Goal: Task Accomplishment & Management: Use online tool/utility

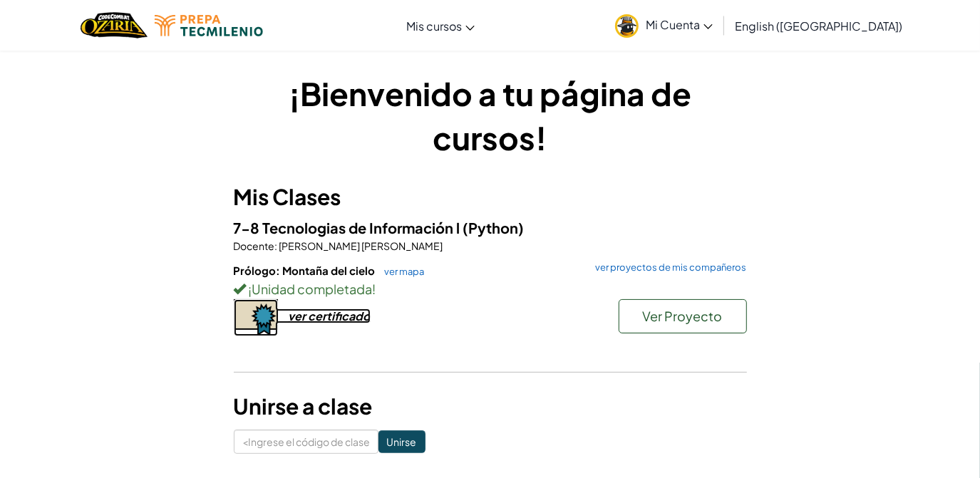
click at [328, 314] on div "ver certificado" at bounding box center [330, 316] width 82 height 15
click at [705, 305] on button "Ver Proyecto" at bounding box center [683, 316] width 128 height 34
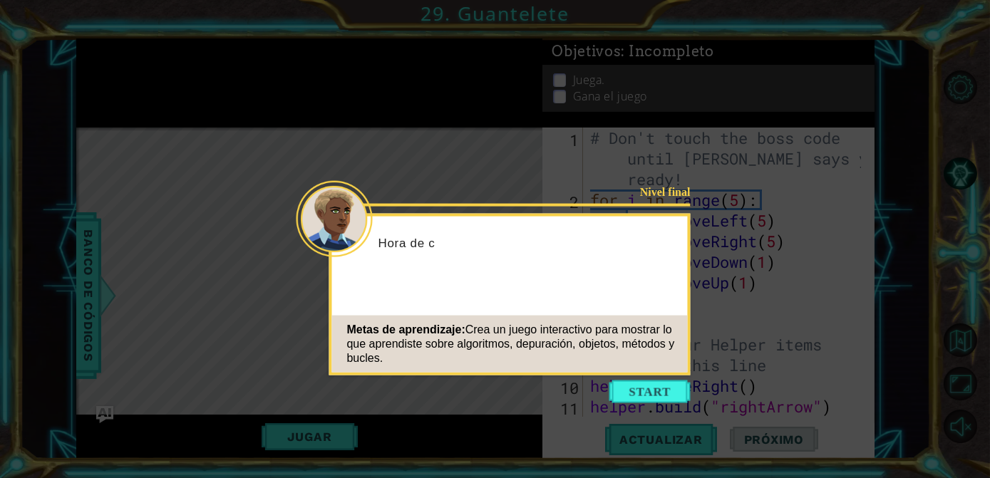
scroll to position [227, 0]
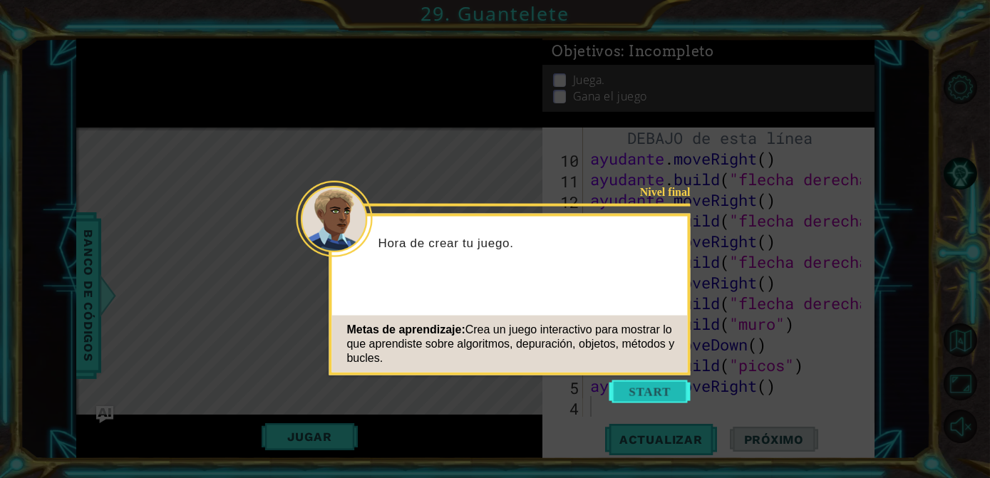
click at [665, 393] on button "Empezar" at bounding box center [650, 392] width 81 height 23
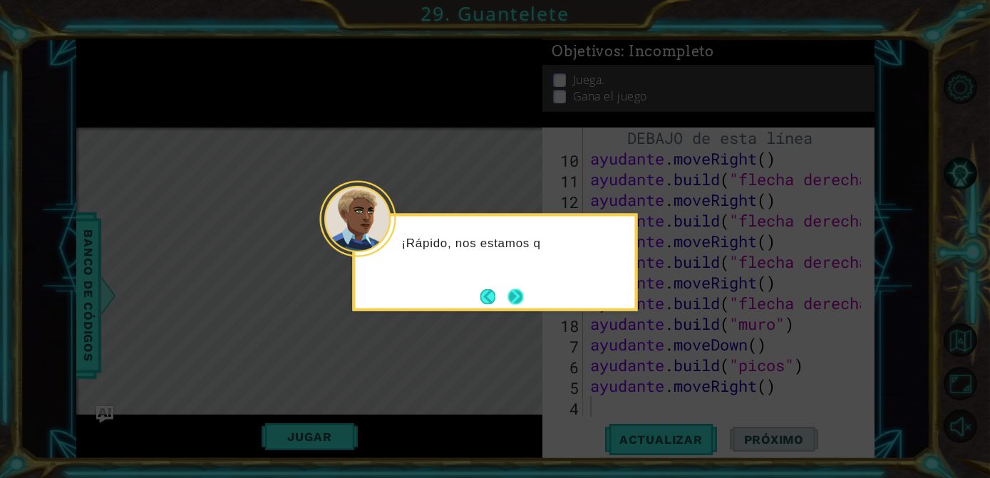
click at [511, 299] on button "Próximo" at bounding box center [516, 297] width 16 height 16
click at [511, 299] on button "Próximo" at bounding box center [516, 297] width 26 height 26
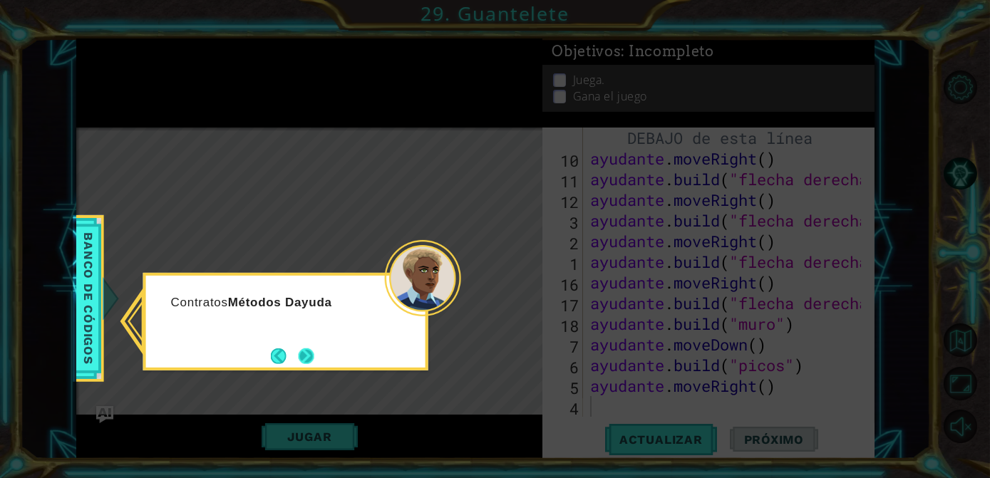
click at [300, 364] on button "Próximo" at bounding box center [306, 356] width 23 height 23
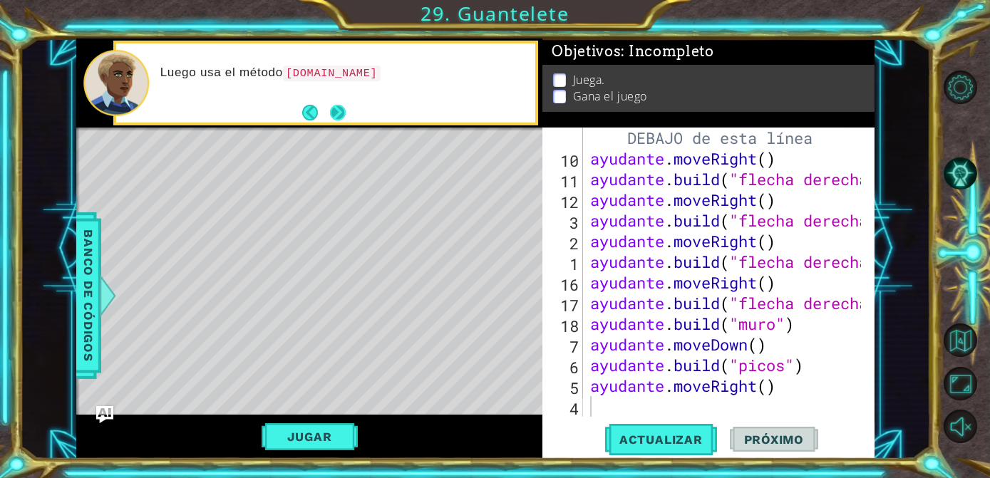
click at [342, 118] on button "Próximo" at bounding box center [338, 112] width 19 height 19
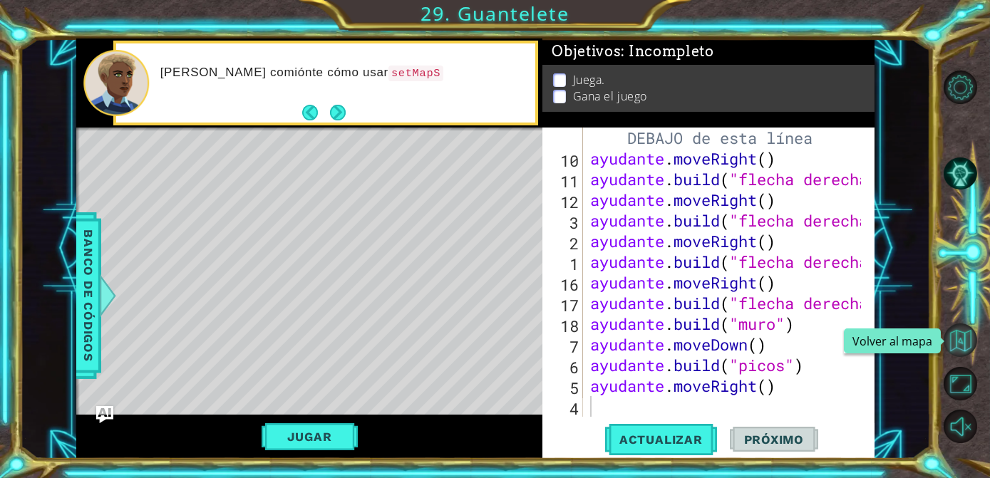
click at [958, 339] on button "Volver al mapa" at bounding box center [961, 341] width 34 height 34
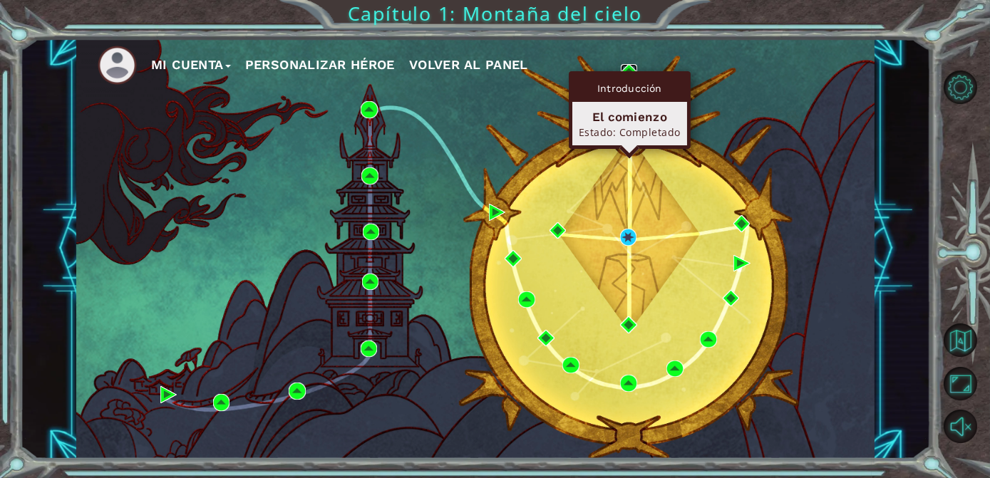
click at [629, 67] on img at bounding box center [629, 72] width 16 height 16
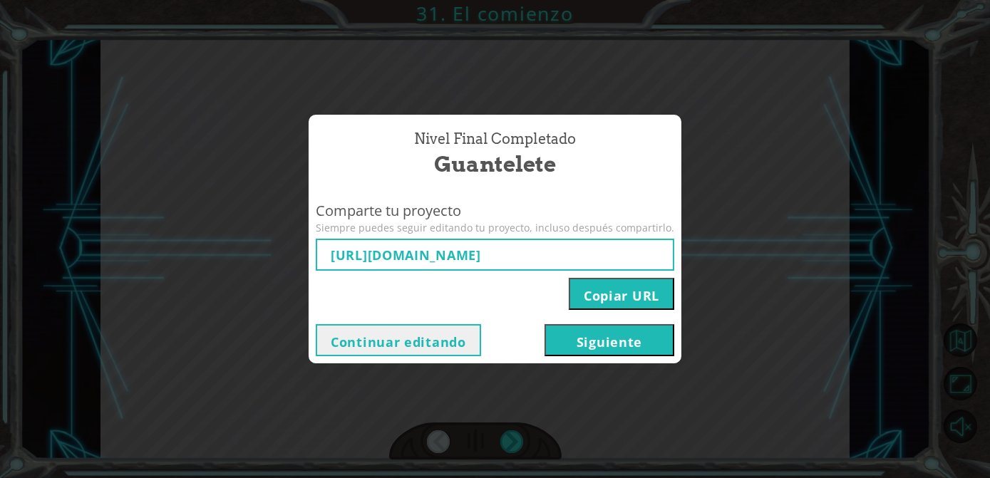
type input "[URL][DOMAIN_NAME]"
click at [376, 347] on button "Continuar editando" at bounding box center [398, 340] width 165 height 32
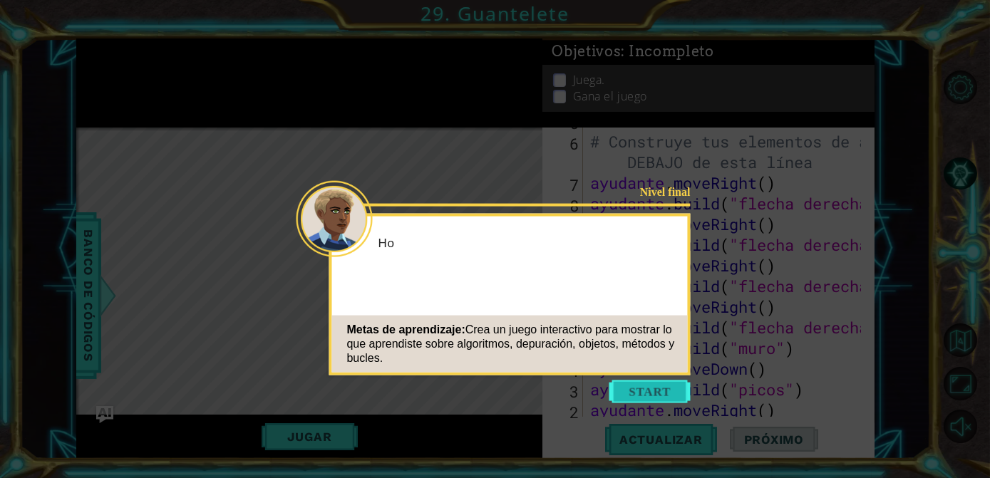
scroll to position [227, 0]
click at [669, 386] on button "Empezar" at bounding box center [650, 392] width 81 height 23
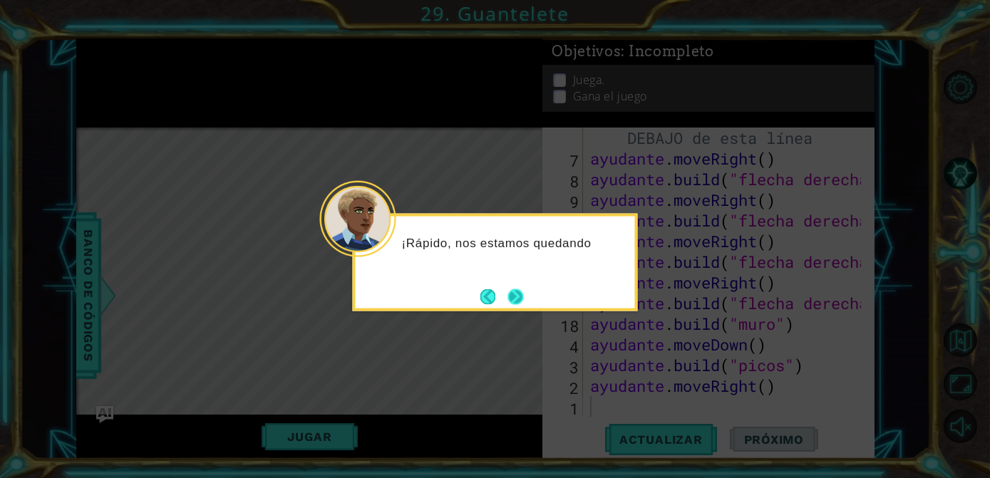
click at [520, 296] on button "Próximo" at bounding box center [515, 296] width 24 height 24
click at [520, 296] on button "Próximo" at bounding box center [516, 297] width 26 height 26
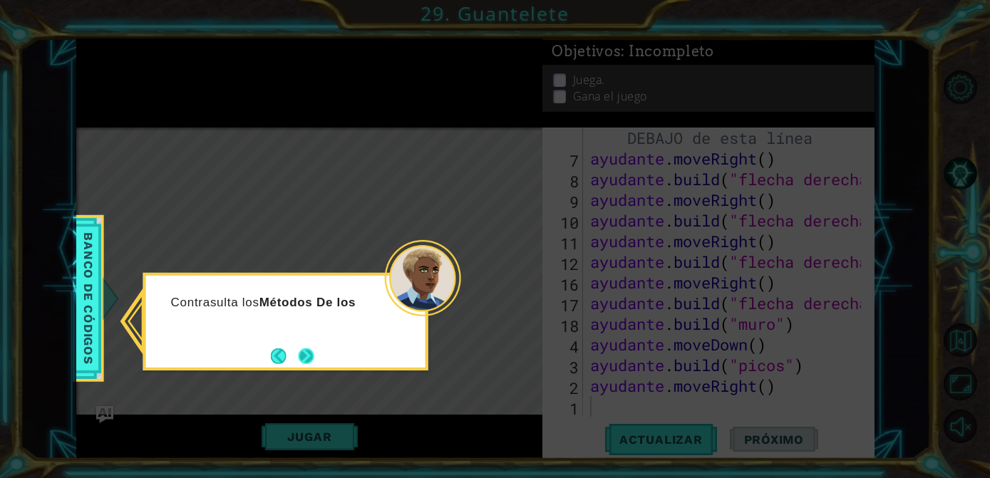
click at [300, 346] on button "Próximo" at bounding box center [306, 356] width 21 height 21
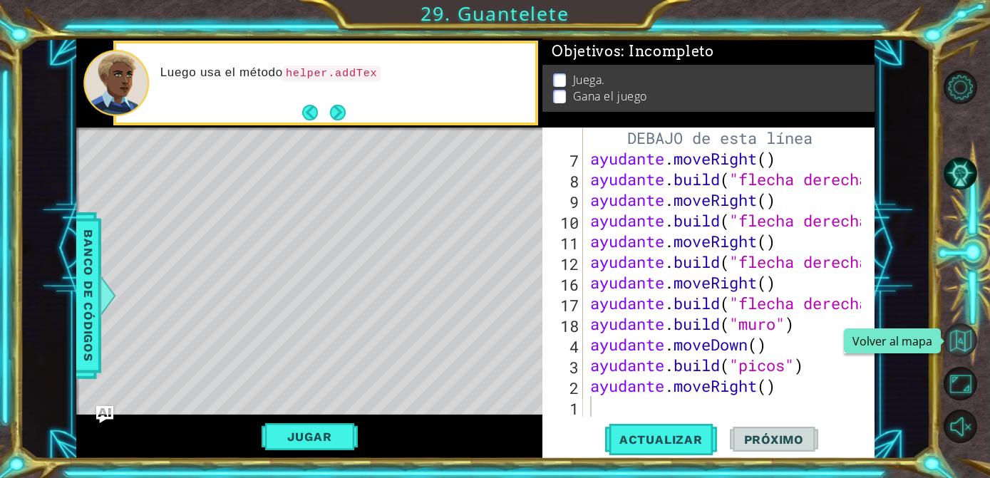
click at [965, 336] on button "Volver al mapa" at bounding box center [961, 341] width 34 height 34
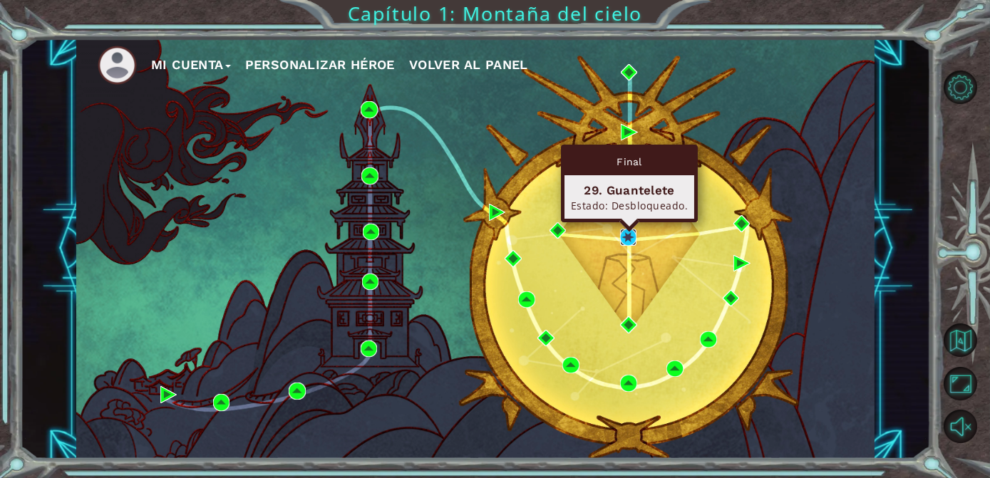
click at [622, 239] on img at bounding box center [628, 237] width 16 height 16
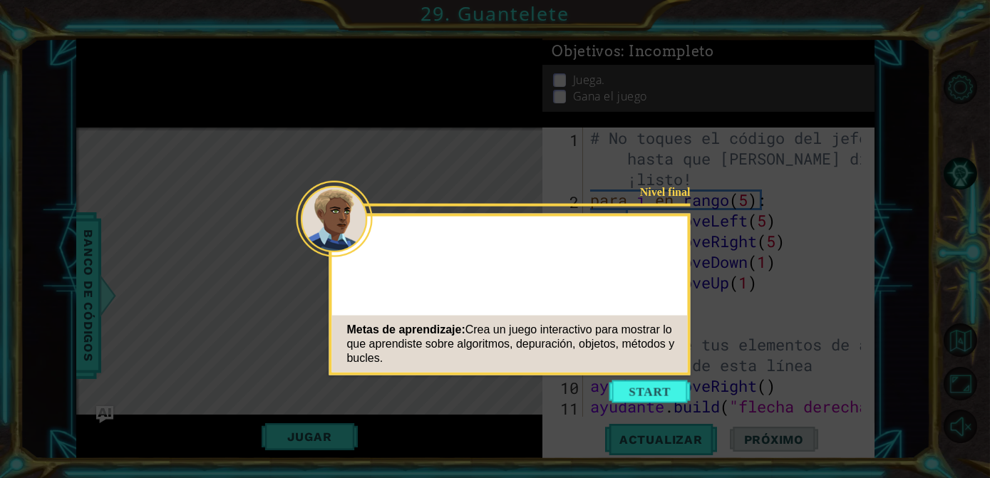
click at [663, 401] on button "Empezar" at bounding box center [650, 392] width 81 height 23
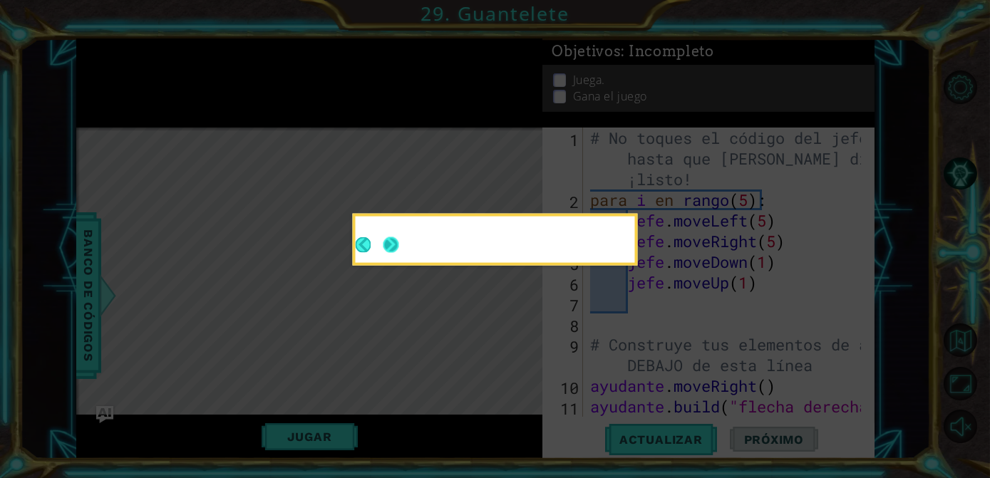
click at [389, 240] on button "Próximo" at bounding box center [391, 244] width 25 height 25
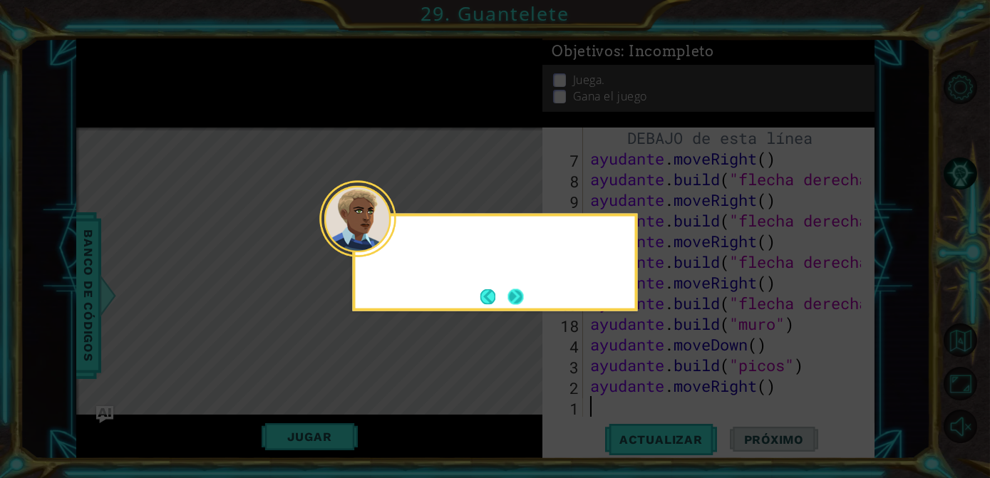
scroll to position [227, 0]
click at [513, 301] on button "Próximo" at bounding box center [516, 297] width 26 height 26
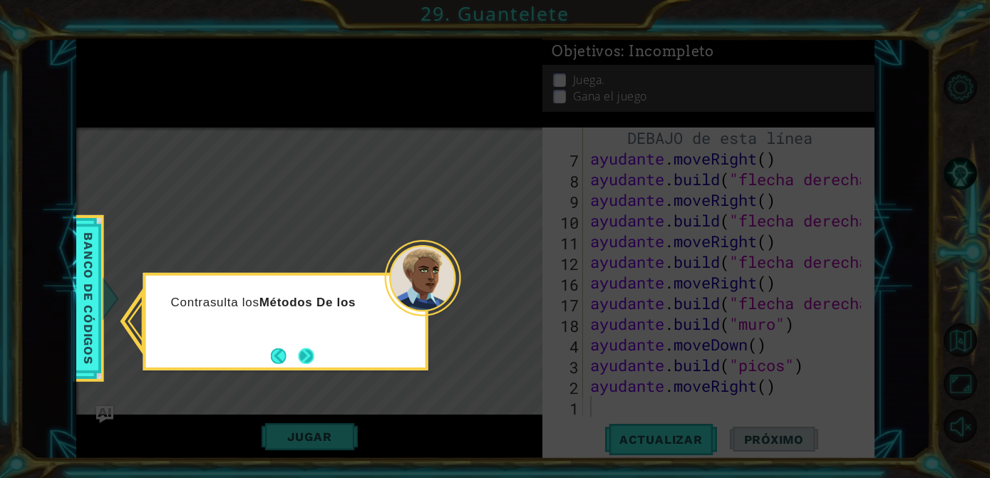
click at [306, 345] on button "Próximo" at bounding box center [306, 356] width 26 height 26
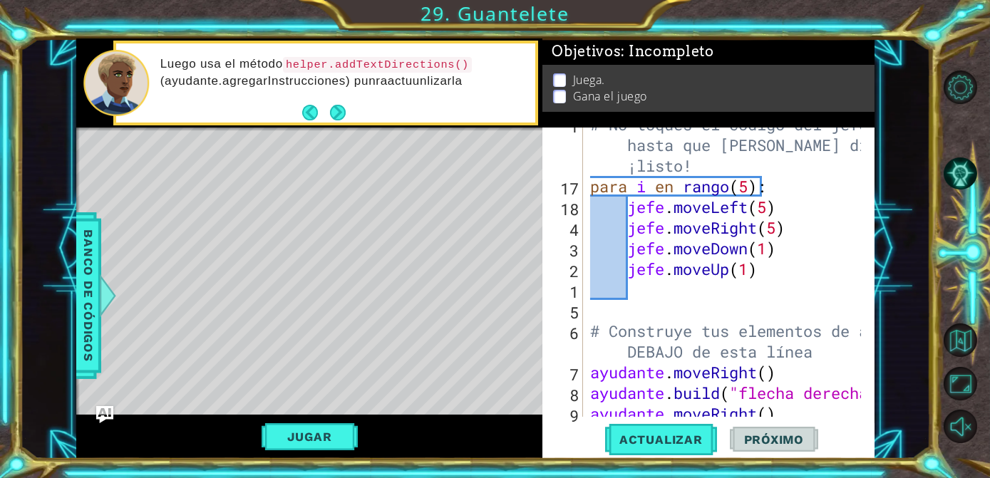
scroll to position [0, 0]
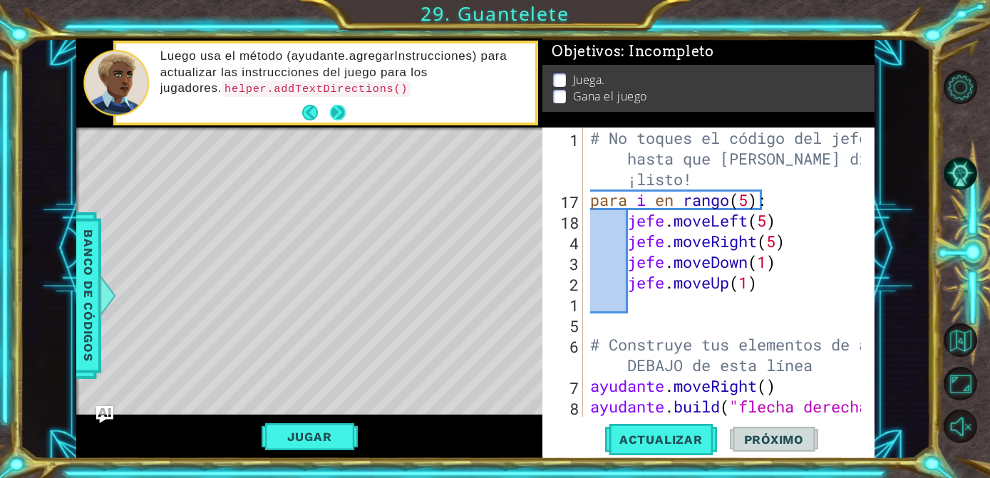
click at [331, 115] on button "Próximo" at bounding box center [338, 112] width 19 height 19
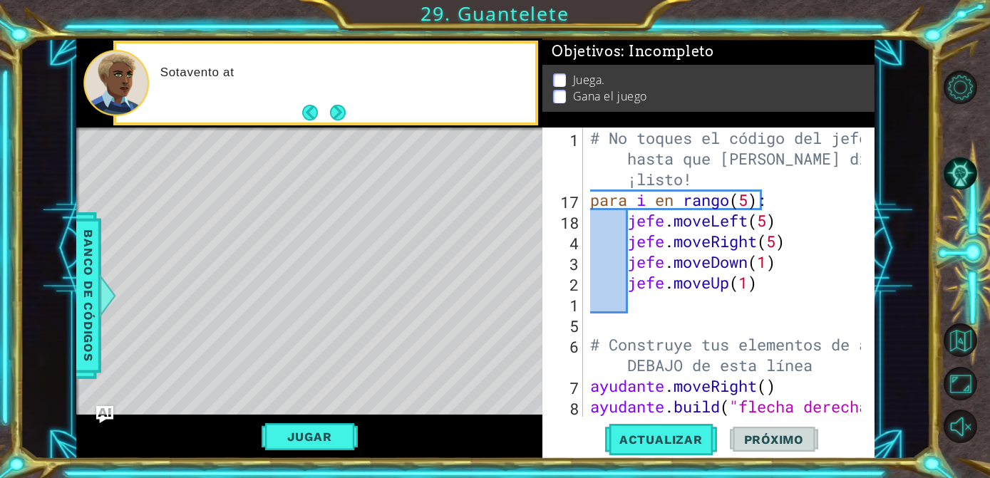
click at [331, 115] on button "Próximo" at bounding box center [337, 112] width 21 height 21
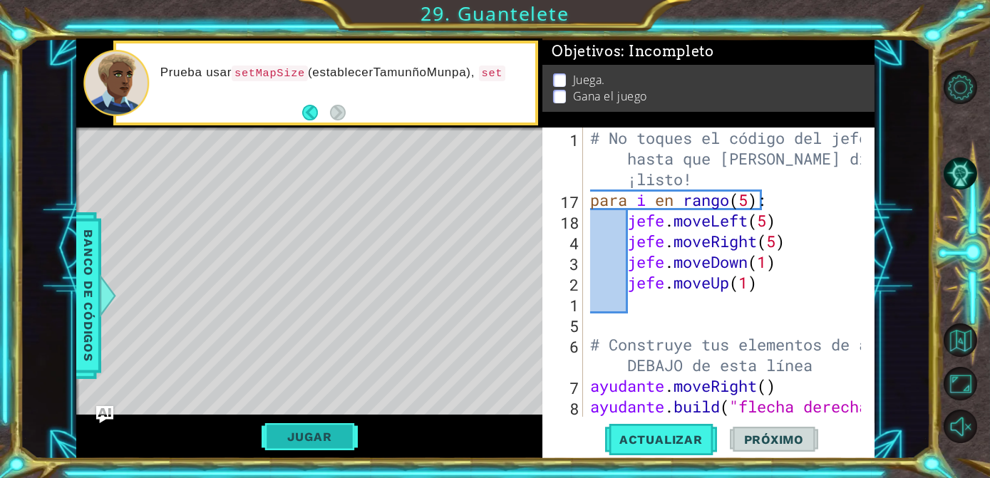
click at [320, 441] on button "Jugar" at bounding box center [310, 436] width 96 height 27
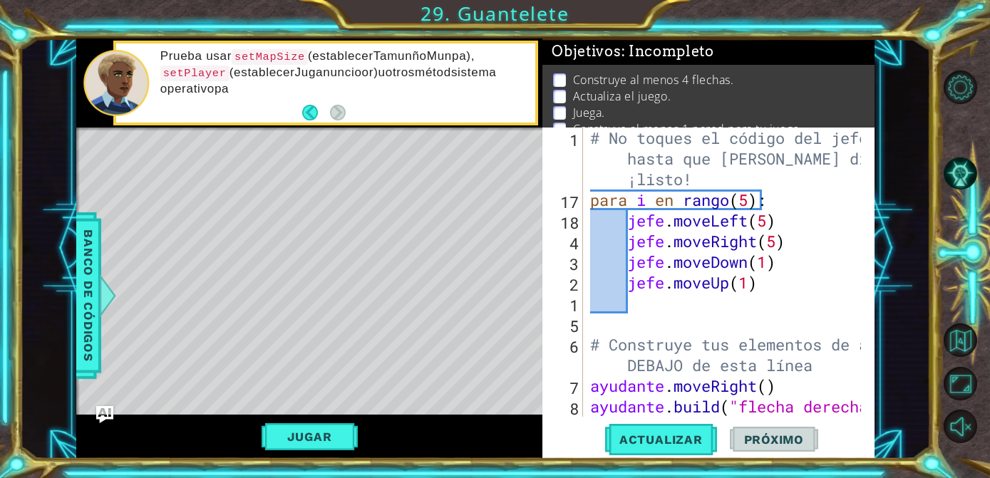
scroll to position [227, 0]
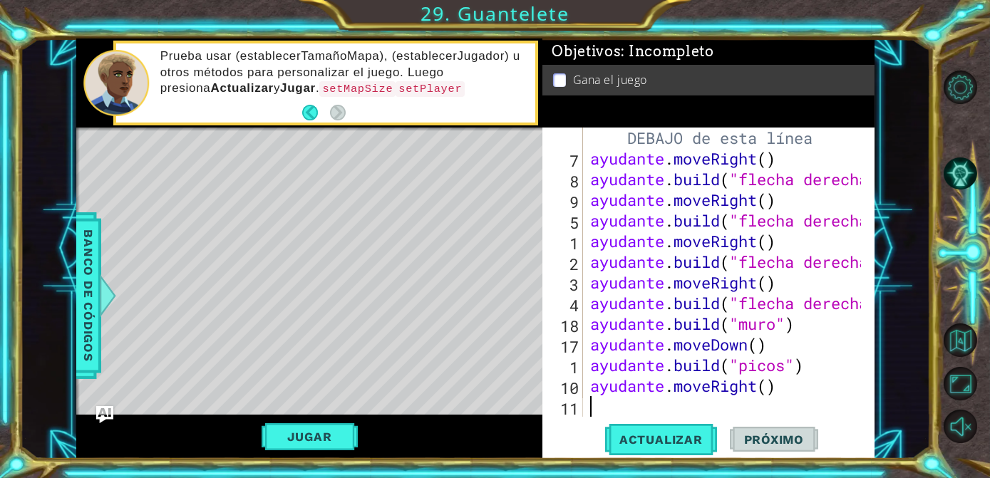
type textarea "helper.moveRight()"
click at [315, 449] on button "Jugar" at bounding box center [310, 436] width 96 height 27
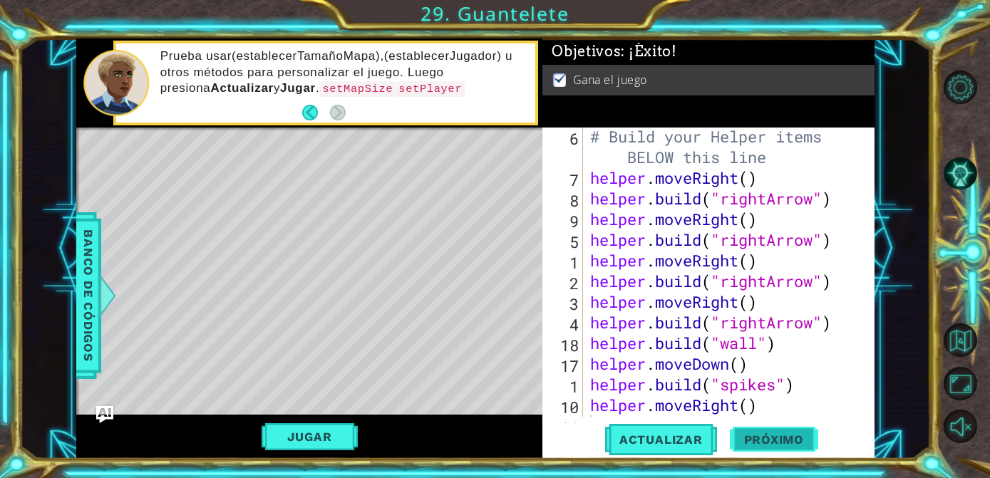
click at [788, 448] on button "Próximo" at bounding box center [774, 439] width 88 height 33
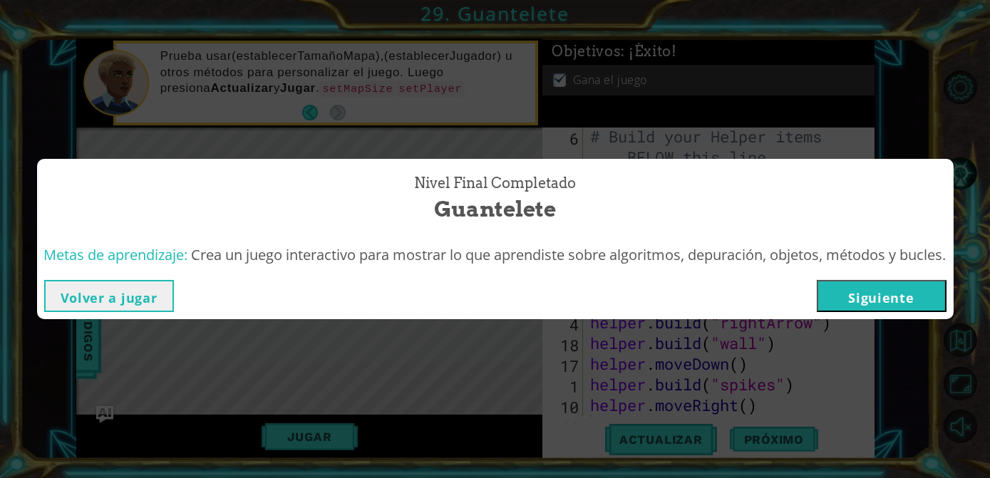
click at [878, 297] on button "Siguiente" at bounding box center [882, 296] width 130 height 32
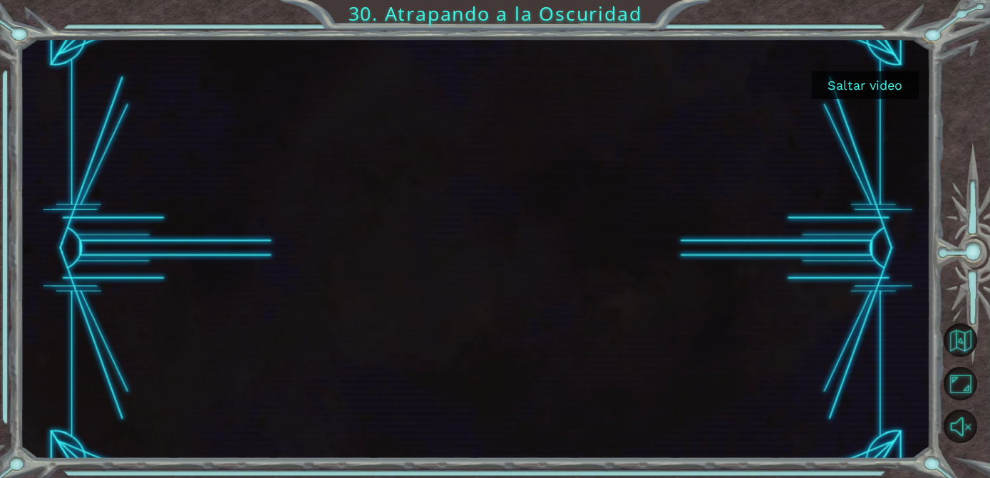
click at [871, 73] on button "Saltar video" at bounding box center [865, 85] width 107 height 28
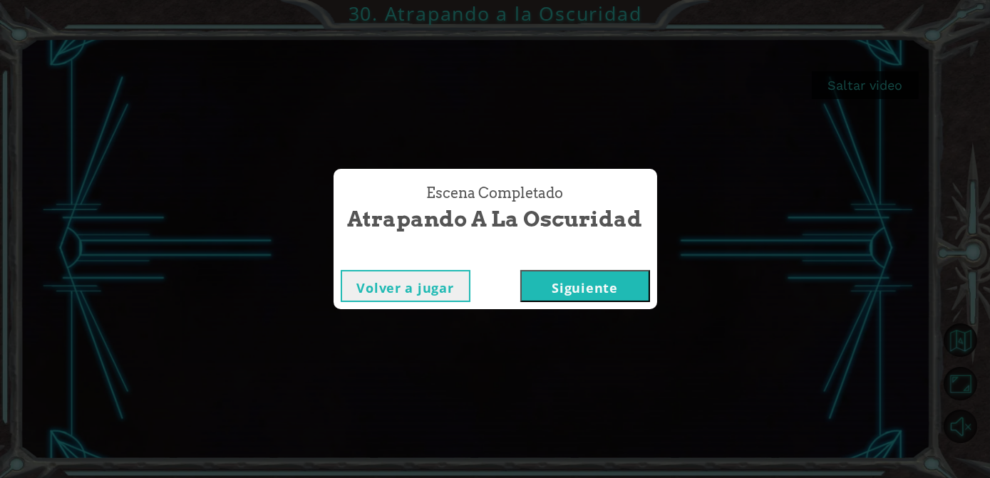
click at [560, 280] on button "Siguiente" at bounding box center [585, 286] width 130 height 32
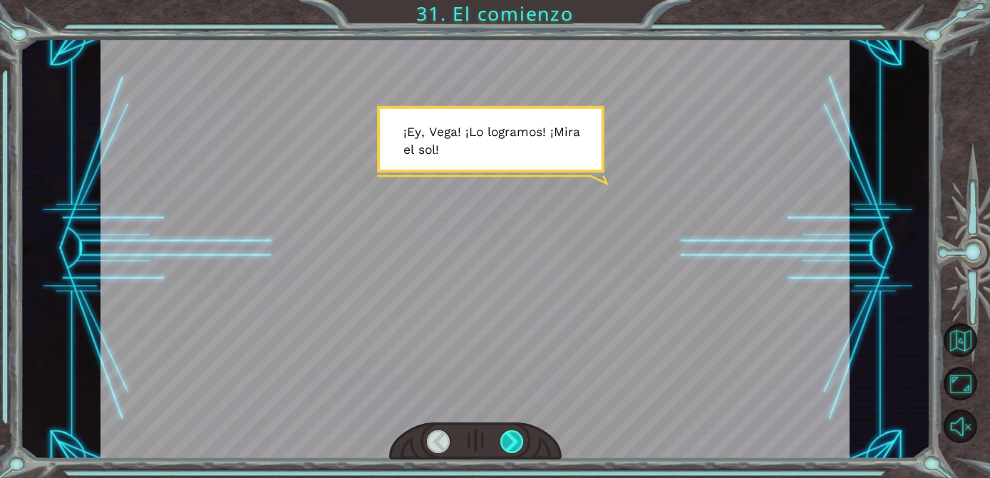
click at [514, 436] on div at bounding box center [512, 442] width 24 height 23
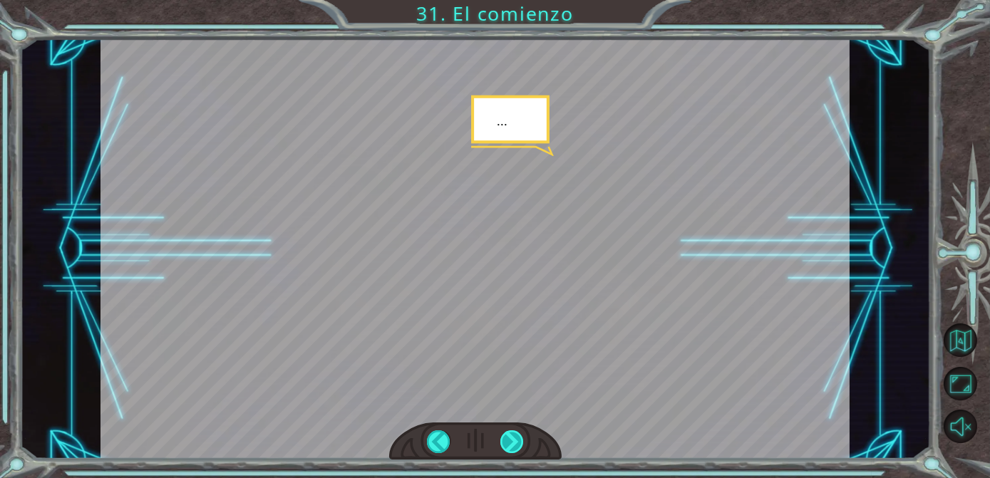
click at [514, 436] on div at bounding box center [512, 442] width 24 height 23
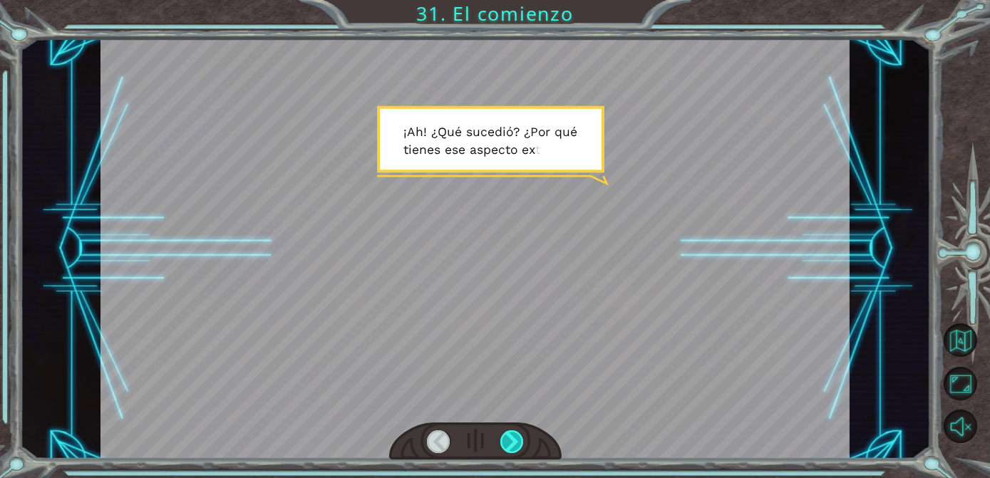
click at [514, 436] on div at bounding box center [512, 442] width 24 height 23
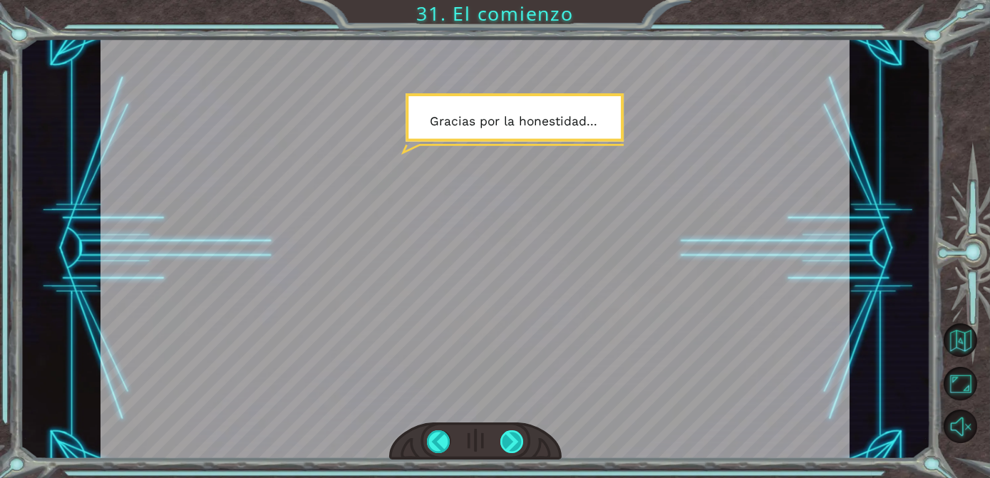
click at [514, 436] on div at bounding box center [512, 442] width 24 height 23
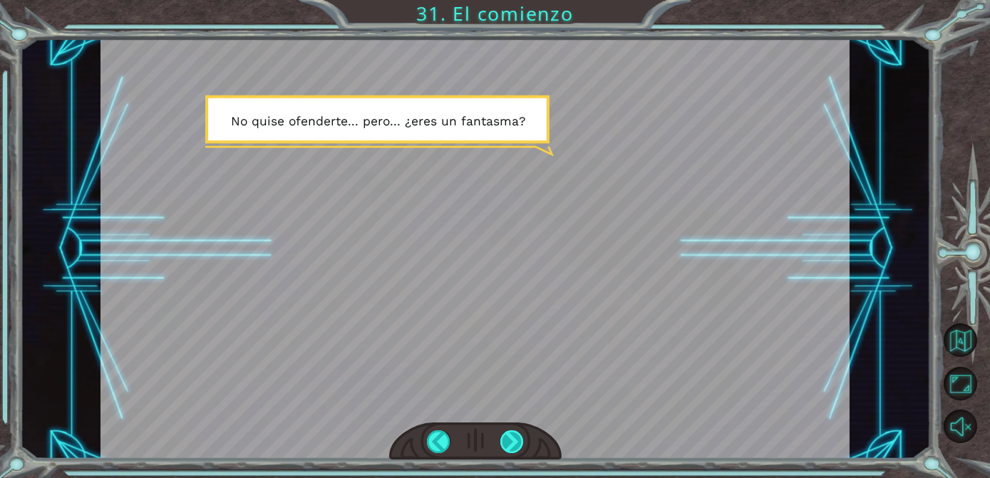
click at [514, 436] on div at bounding box center [512, 442] width 24 height 23
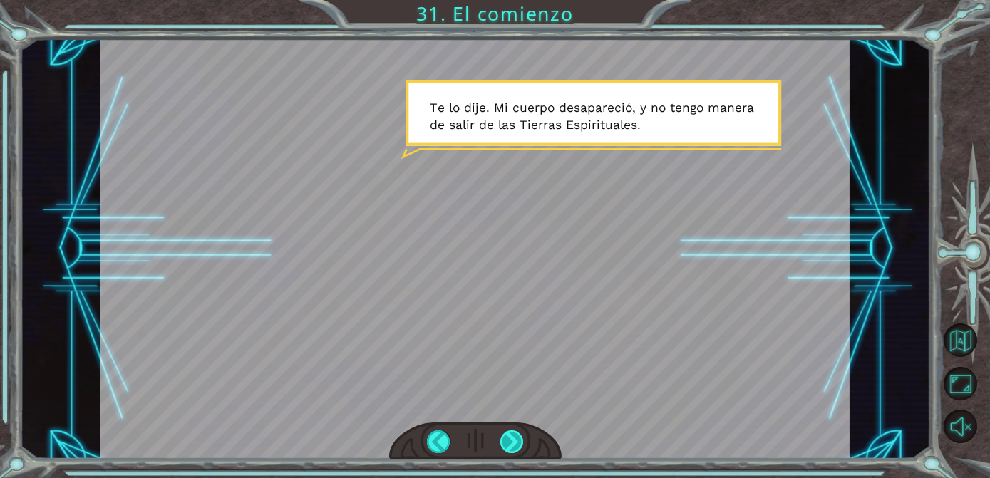
click at [514, 436] on div at bounding box center [512, 442] width 24 height 23
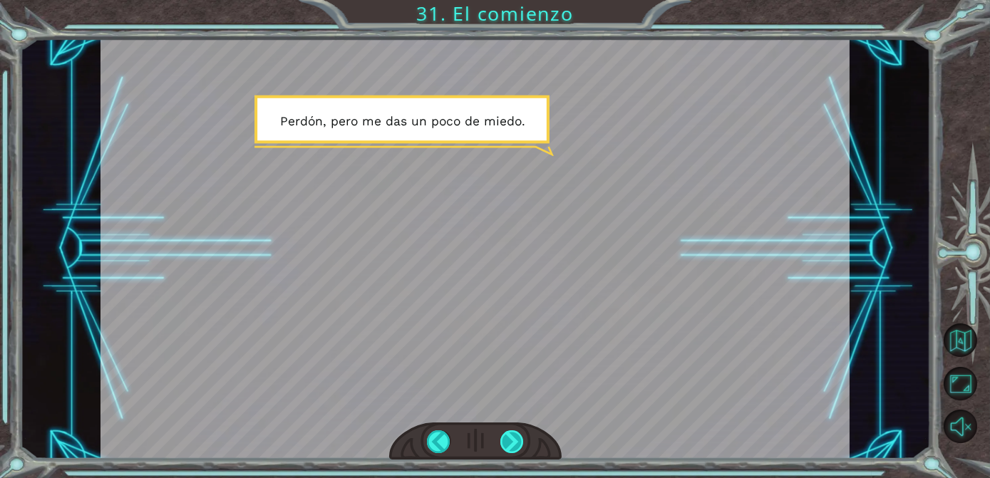
click at [514, 436] on div at bounding box center [512, 442] width 24 height 23
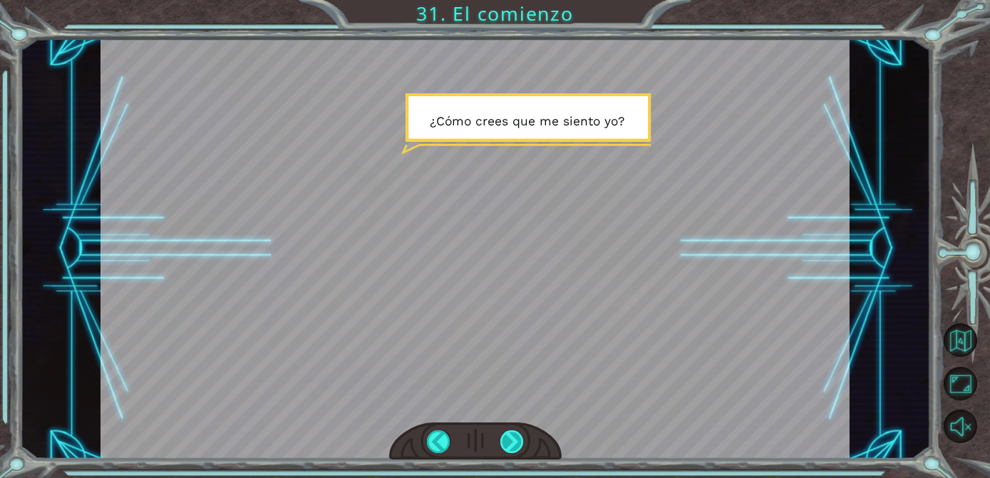
click at [514, 436] on div at bounding box center [512, 442] width 24 height 23
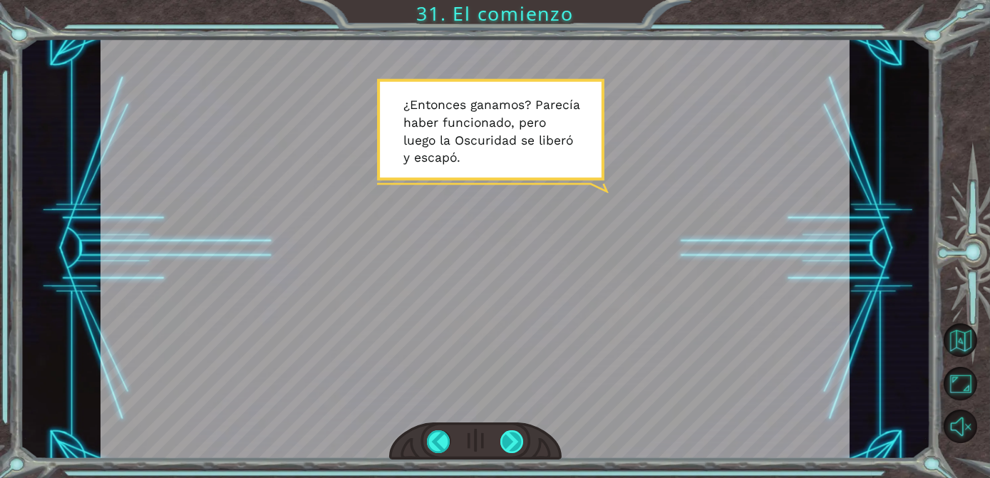
click at [514, 436] on div at bounding box center [512, 442] width 24 height 23
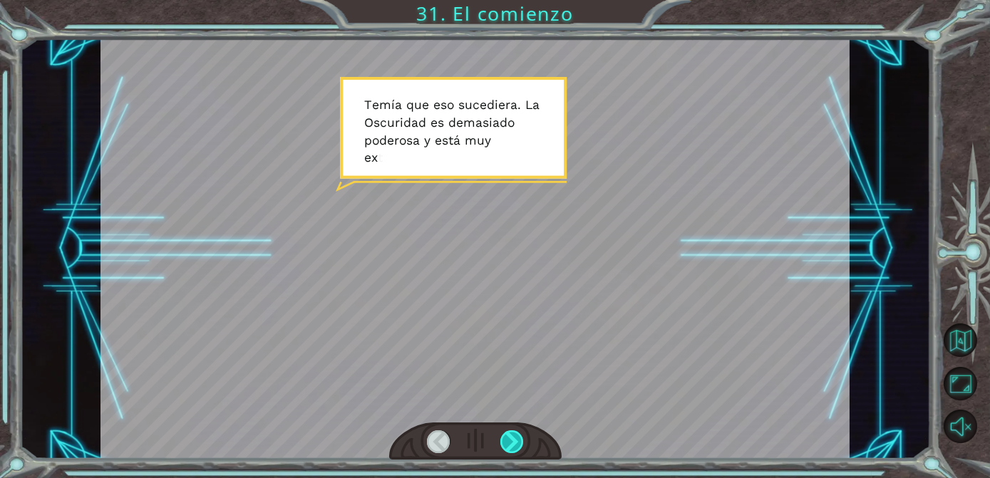
click at [514, 436] on div at bounding box center [512, 442] width 24 height 23
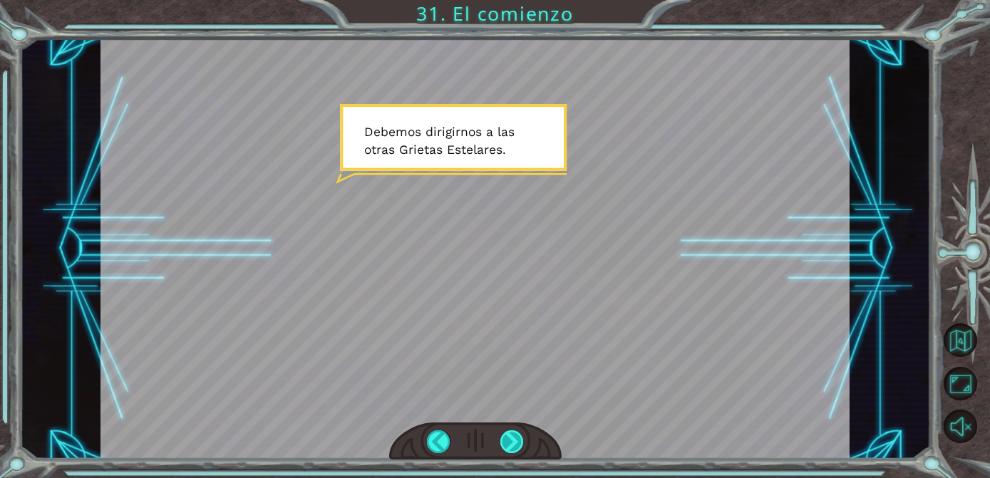
click at [514, 436] on div at bounding box center [512, 442] width 24 height 23
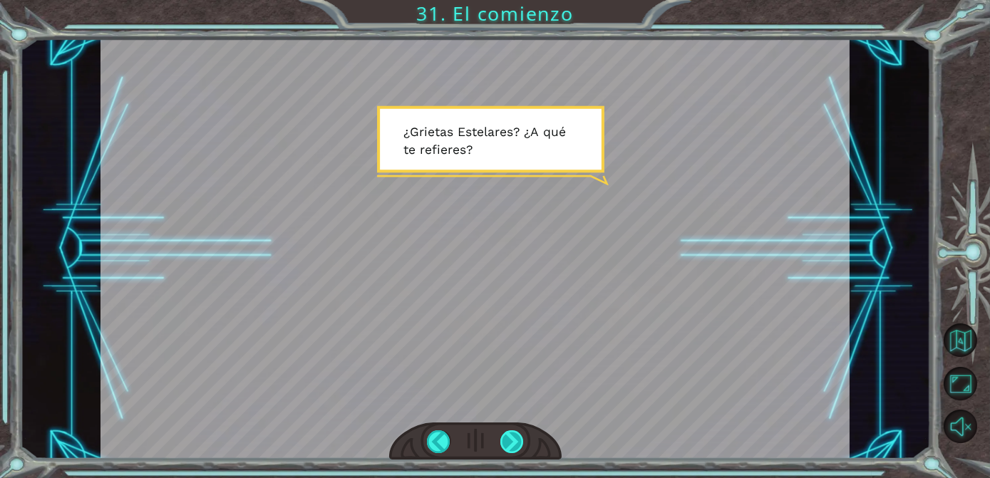
click at [514, 436] on div at bounding box center [512, 442] width 24 height 23
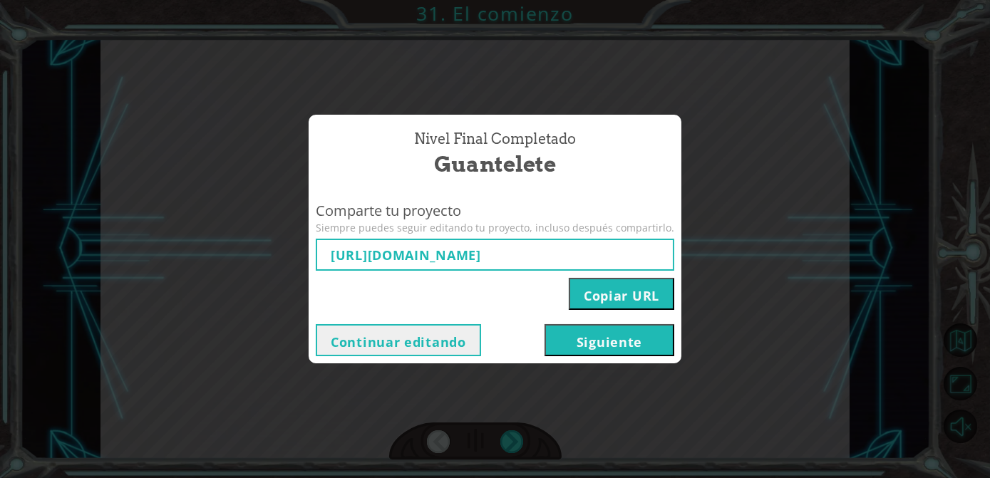
click at [632, 329] on button "Siguiente" at bounding box center [610, 340] width 130 height 32
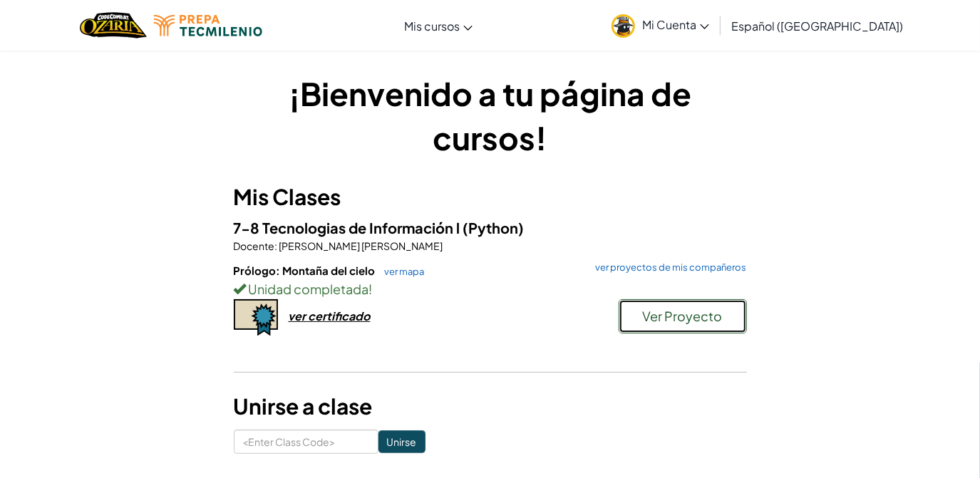
click at [656, 322] on span "Ver Proyecto" at bounding box center [683, 316] width 80 height 16
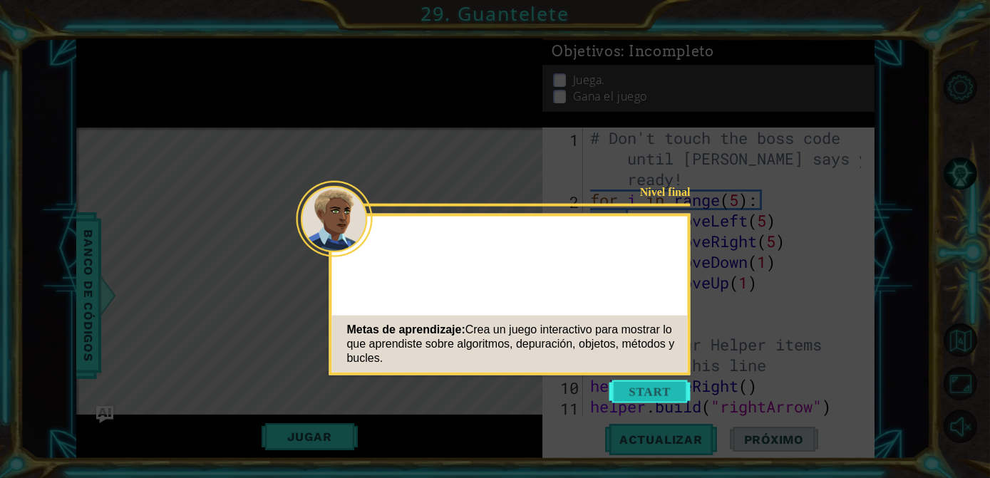
click at [656, 384] on button "Start" at bounding box center [650, 392] width 81 height 23
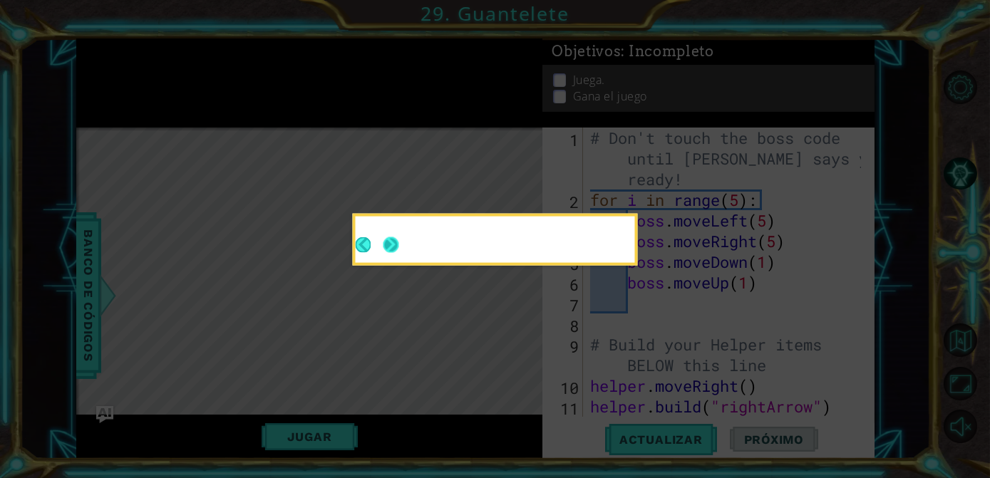
click at [390, 242] on button "Next" at bounding box center [391, 245] width 26 height 26
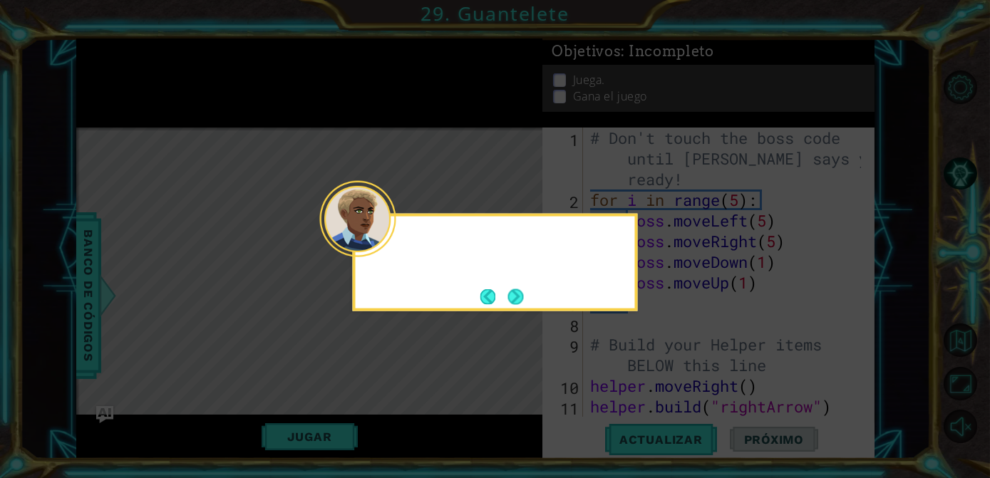
click at [390, 242] on div at bounding box center [495, 240] width 279 height 46
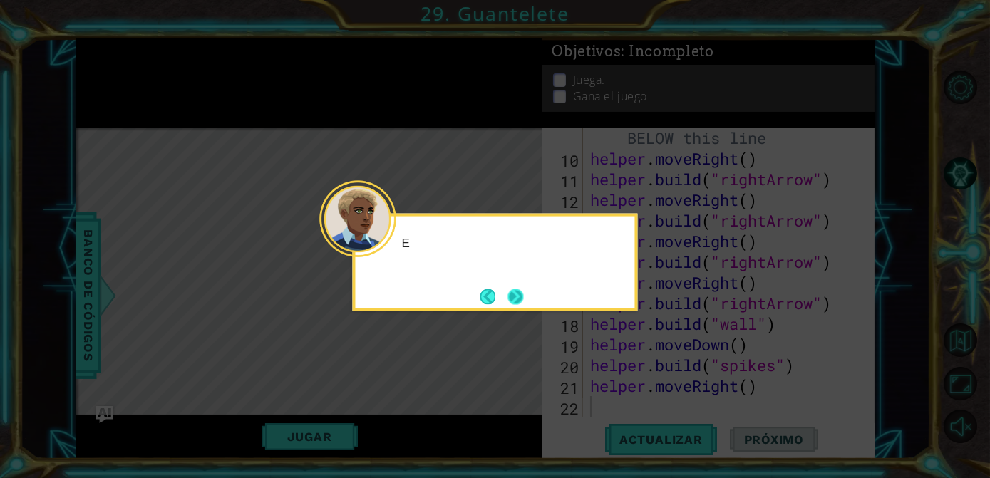
scroll to position [227, 0]
click at [510, 292] on button "Next" at bounding box center [515, 297] width 21 height 21
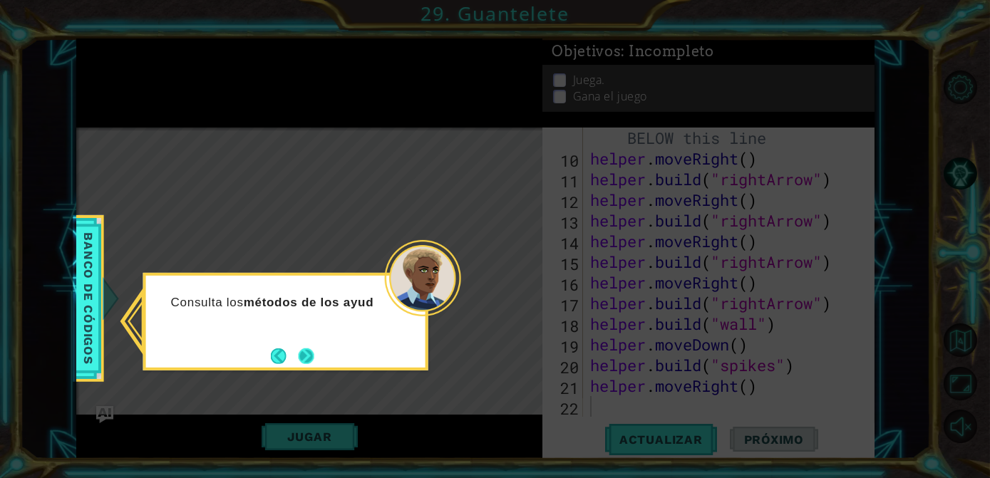
click at [308, 347] on button "Next" at bounding box center [306, 355] width 19 height 19
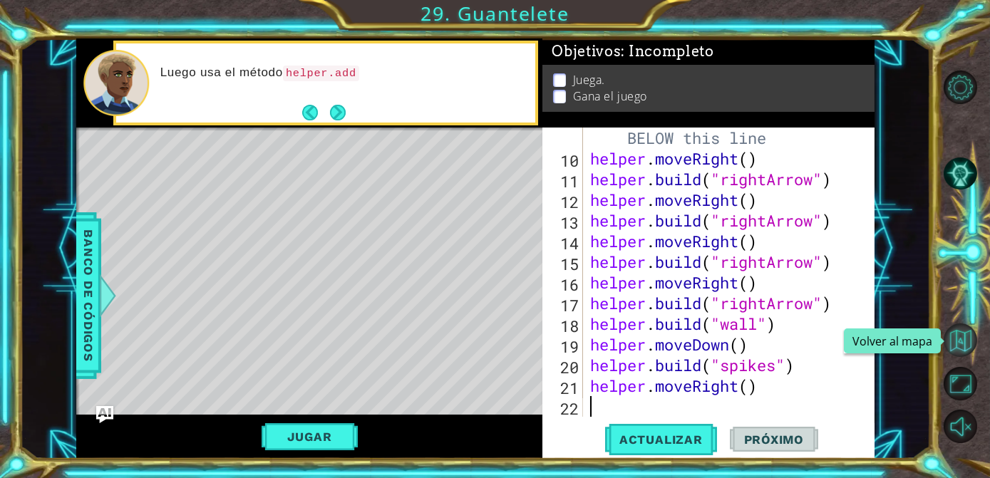
click at [967, 346] on button "Volver al mapa" at bounding box center [961, 341] width 34 height 34
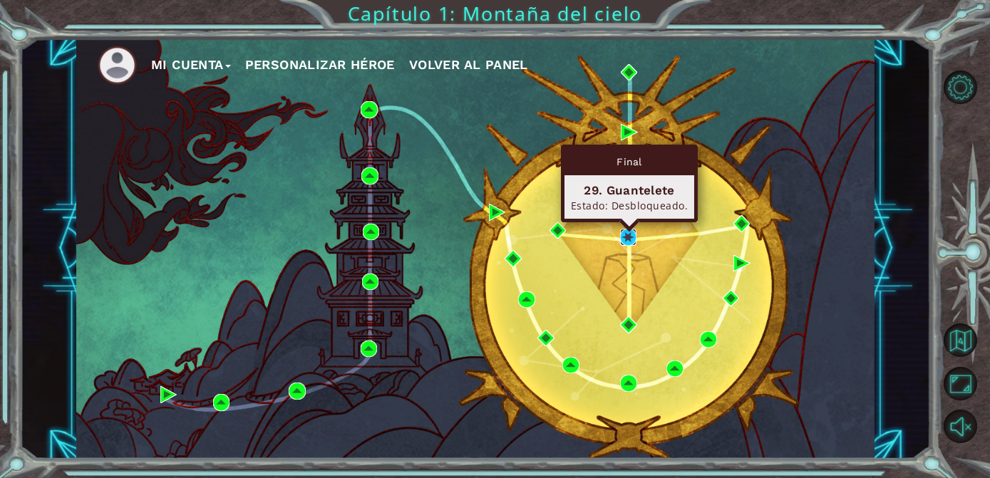
click at [629, 232] on img at bounding box center [628, 237] width 16 height 16
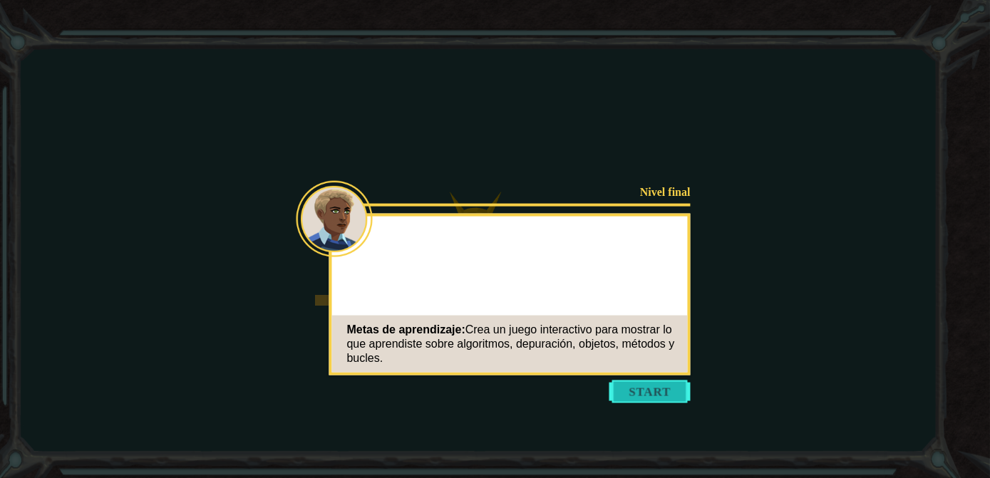
click at [670, 396] on button "Start" at bounding box center [650, 392] width 81 height 23
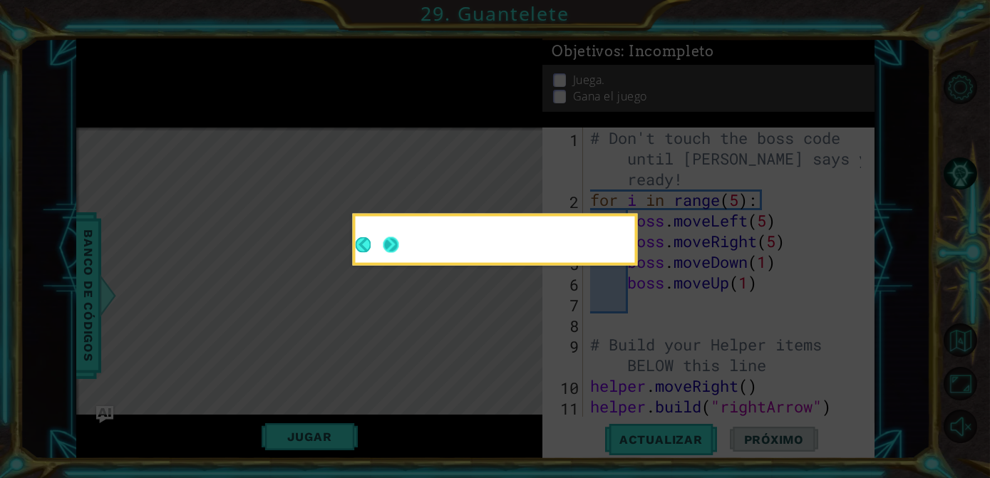
click at [395, 242] on button "Next" at bounding box center [391, 245] width 21 height 21
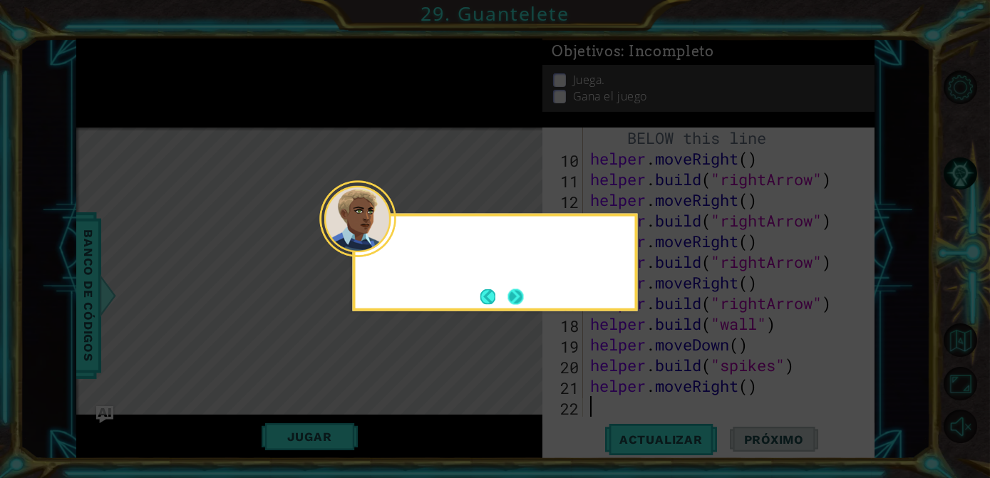
scroll to position [227, 0]
click at [523, 298] on button "Next" at bounding box center [515, 296] width 19 height 19
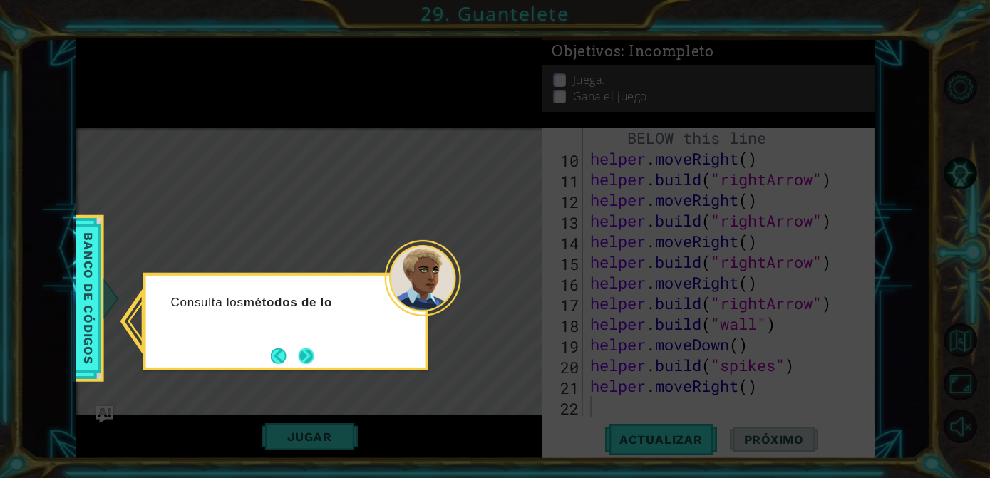
click at [313, 354] on button "Next" at bounding box center [306, 356] width 19 height 19
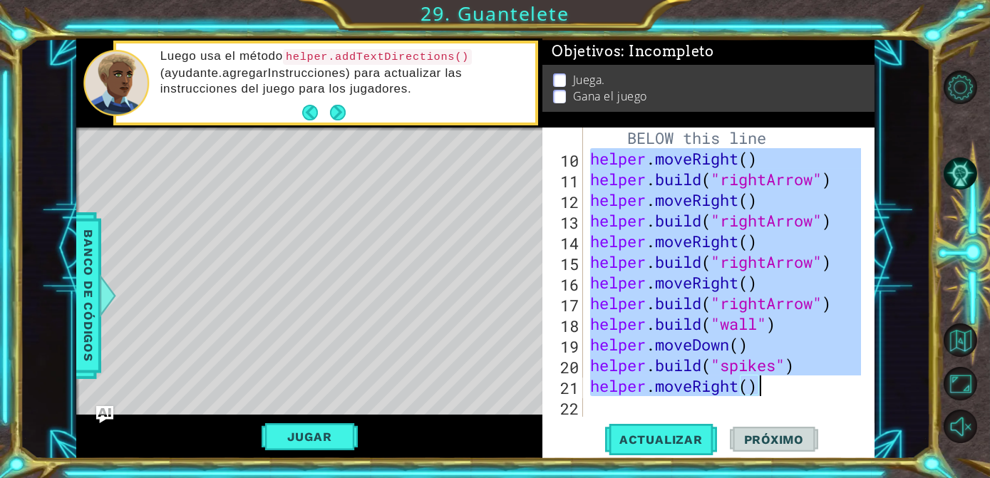
drag, startPoint x: 590, startPoint y: 157, endPoint x: 798, endPoint y: 389, distance: 312.5
click at [798, 389] on div "# Build your Helper items BELOW this line helper . moveRight ( ) helper . build…" at bounding box center [727, 282] width 281 height 351
type textarea "[DOMAIN_NAME]("spikes") helper.moveRight()"
